Goal: Navigation & Orientation: Find specific page/section

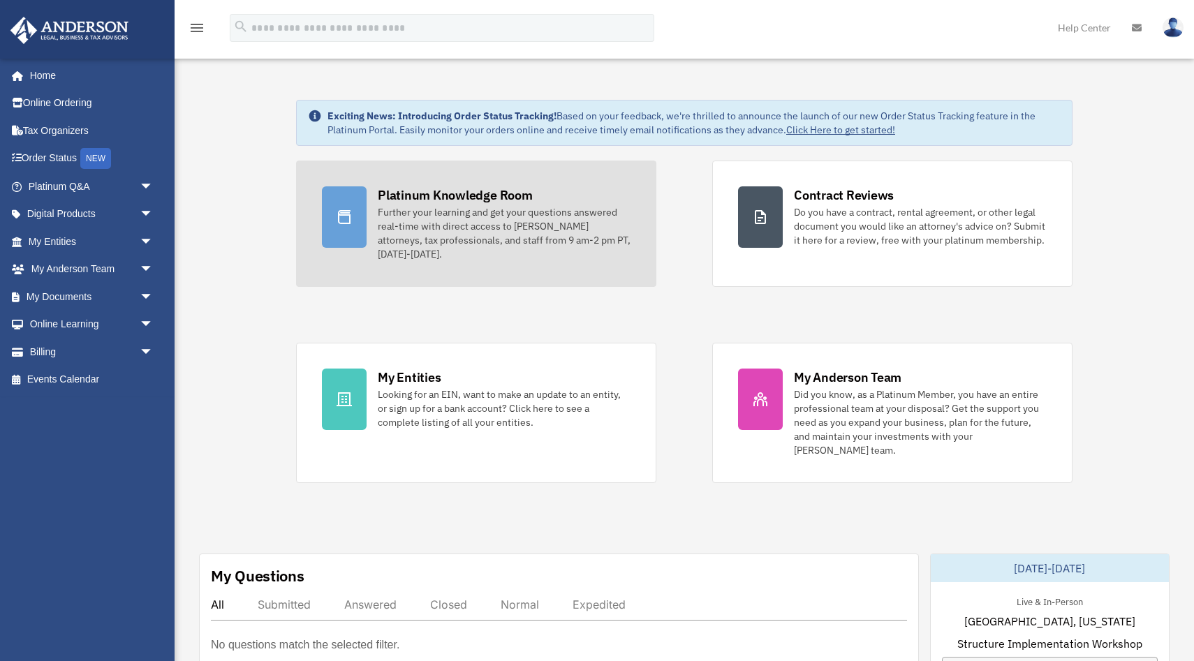
click at [409, 196] on div "Platinum Knowledge Room" at bounding box center [455, 194] width 155 height 17
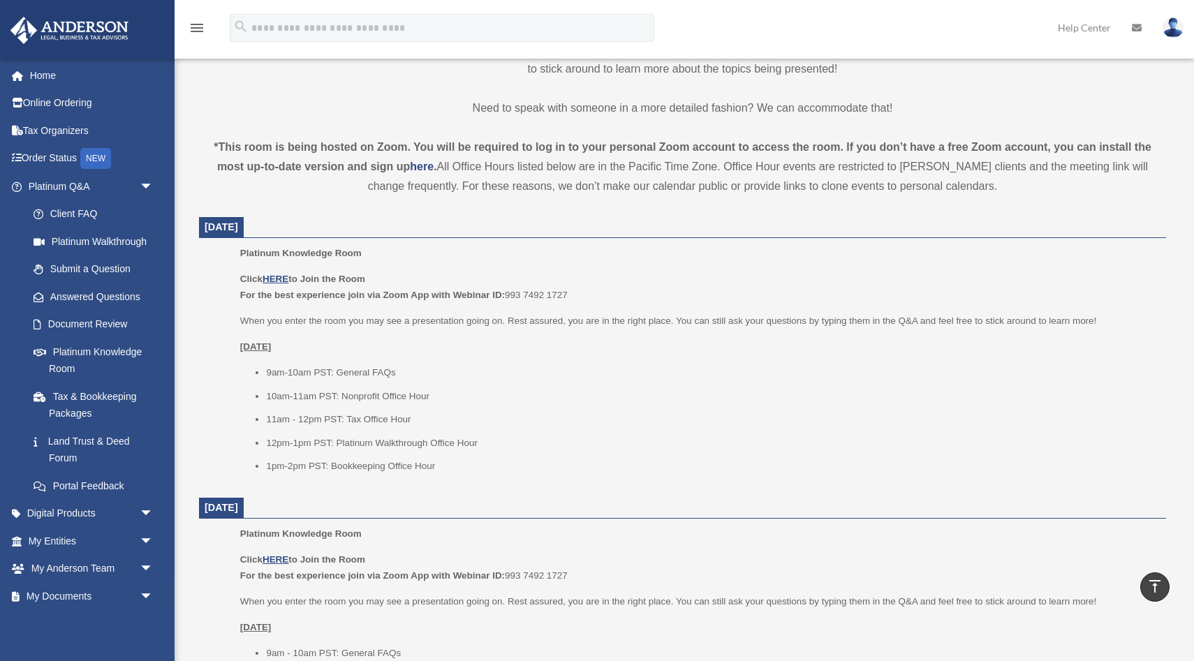
scroll to position [400, 0]
click at [279, 281] on p "Click HERE to Join the Room For the best experience join via Zoom App with Webi…" at bounding box center [698, 284] width 916 height 33
click at [279, 277] on u "HERE" at bounding box center [276, 276] width 26 height 10
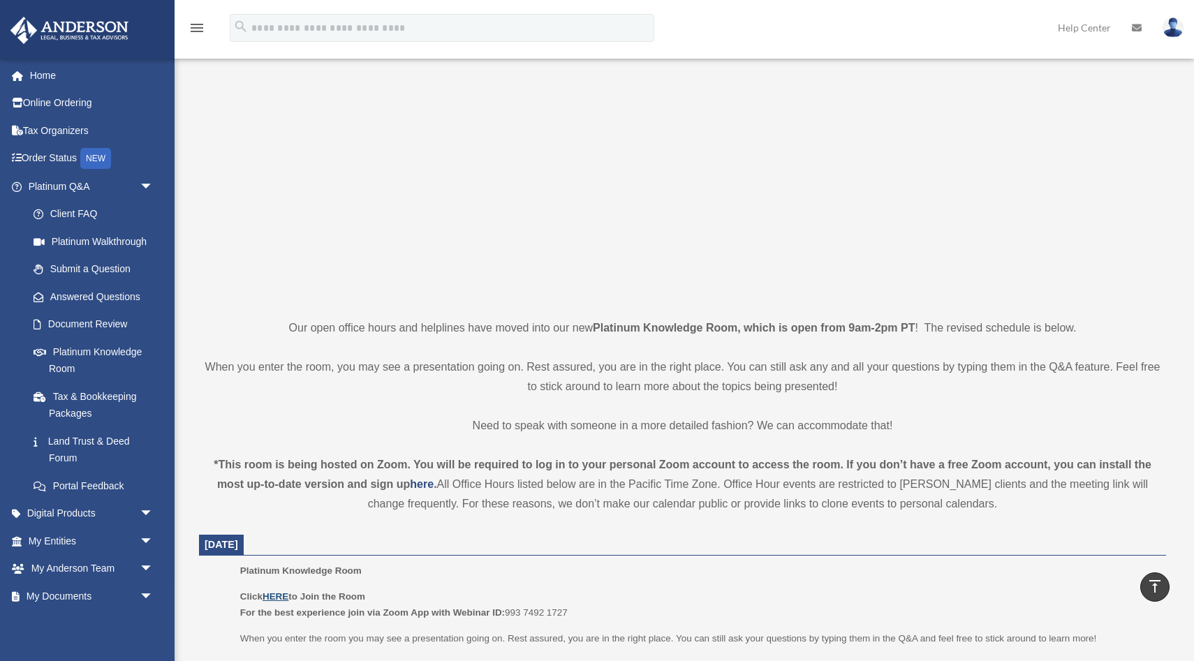
scroll to position [0, 0]
